Goal: Task Accomplishment & Management: Manage account settings

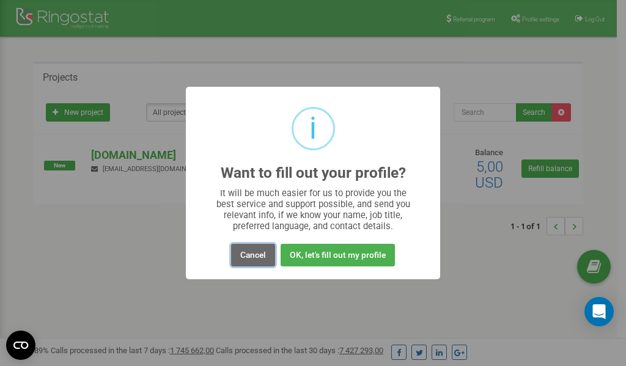
click at [248, 256] on button "Cancel" at bounding box center [253, 255] width 44 height 23
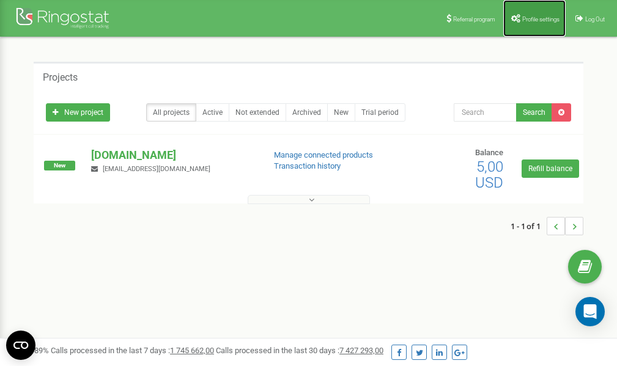
click at [524, 16] on span "Profile settings" at bounding box center [540, 19] width 37 height 7
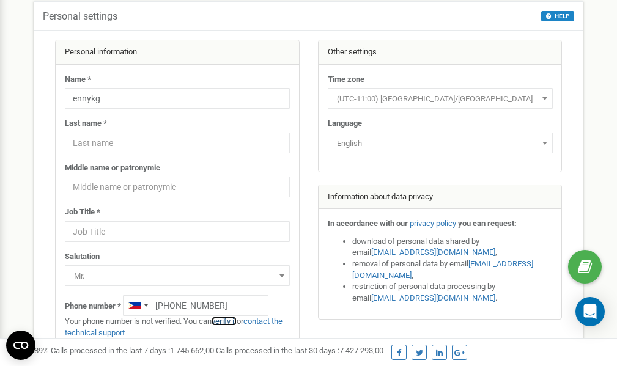
click at [230, 322] on link "verify it" at bounding box center [224, 321] width 25 height 9
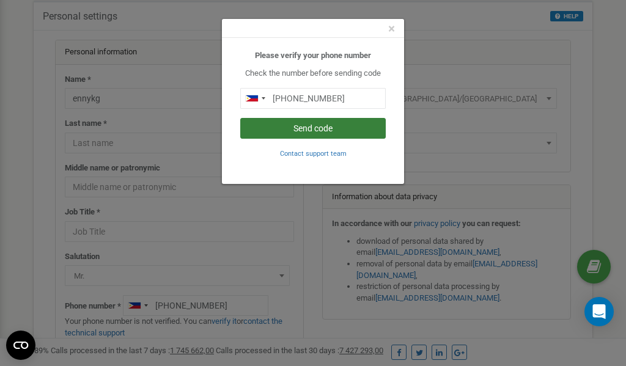
click at [336, 128] on button "Send code" at bounding box center [312, 128] width 145 height 21
